Goal: Contribute content: Contribute content

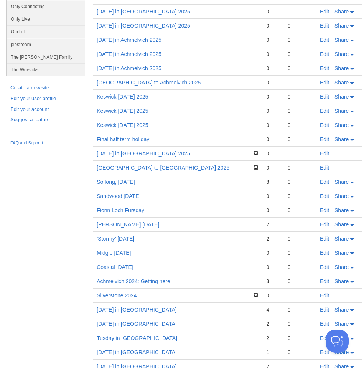
scroll to position [92, 0]
click at [138, 153] on link "[DATE] in [GEOGRAPHIC_DATA] 2025" at bounding box center [144, 153] width 94 height 6
click at [325, 153] on link "Edit" at bounding box center [324, 153] width 9 height 6
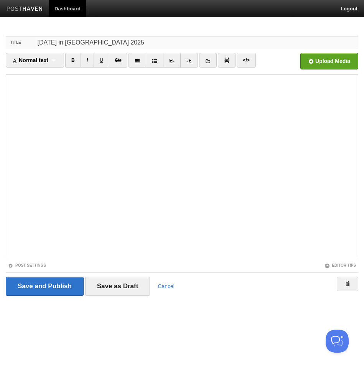
drag, startPoint x: 59, startPoint y: 43, endPoint x: 98, endPoint y: 46, distance: 38.8
click at [96, 46] on input "[DATE] in [GEOGRAPHIC_DATA] 2025" at bounding box center [196, 42] width 323 height 12
type input "[DATE]: Colosseum and Borghese Gallery"
click at [107, 284] on input "Save as Draft" at bounding box center [117, 285] width 65 height 19
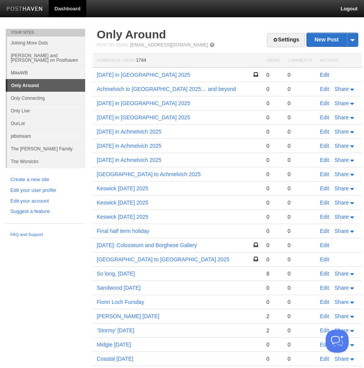
click at [325, 73] on link "Edit" at bounding box center [324, 75] width 9 height 6
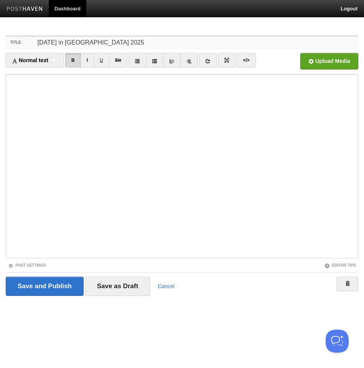
click at [103, 42] on input "[DATE] in [GEOGRAPHIC_DATA] 2025" at bounding box center [196, 42] width 323 height 12
drag, startPoint x: 99, startPoint y: 42, endPoint x: 58, endPoint y: 44, distance: 40.7
click at [58, 44] on input "[DATE] in [GEOGRAPHIC_DATA] 2025" at bounding box center [196, 42] width 323 height 12
paste input "[GEOGRAPHIC_DATA] and the [GEOGRAPHIC_DATA]"
click at [59, 43] on input "MondaySt [PERSON_NAME]’s Basilica and the [GEOGRAPHIC_DATA]" at bounding box center [196, 42] width 323 height 12
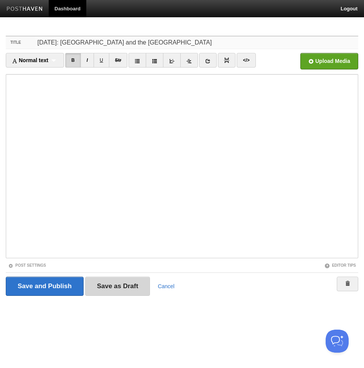
type input "[DATE]: [GEOGRAPHIC_DATA] and the [GEOGRAPHIC_DATA]"
click at [114, 284] on input "Save as Draft" at bounding box center [117, 285] width 65 height 19
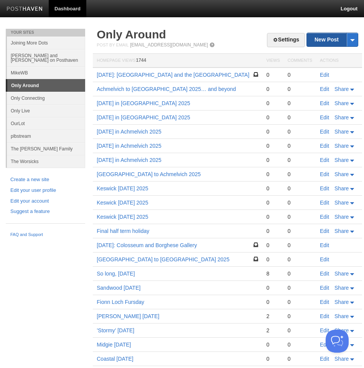
click at [329, 40] on link "New Post" at bounding box center [332, 39] width 51 height 13
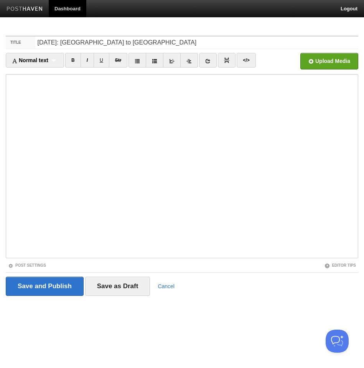
type input "[DATE]: [GEOGRAPHIC_DATA] to [GEOGRAPHIC_DATA]"
click at [132, 284] on input "Save as Draft" at bounding box center [117, 285] width 65 height 19
